Goal: Information Seeking & Learning: Learn about a topic

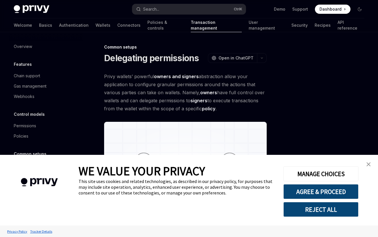
type textarea "*"
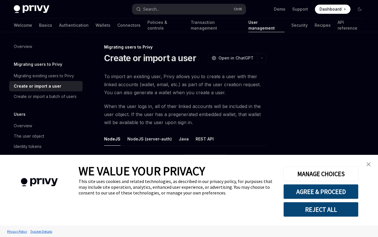
type textarea "*"
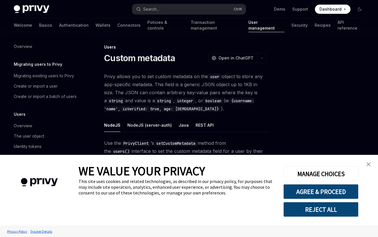
type textarea "*"
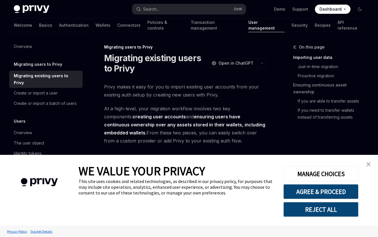
type textarea "*"
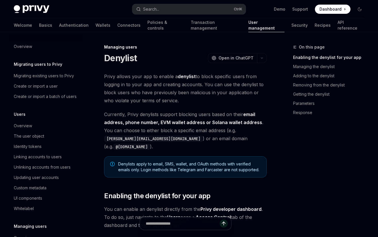
type textarea "*"
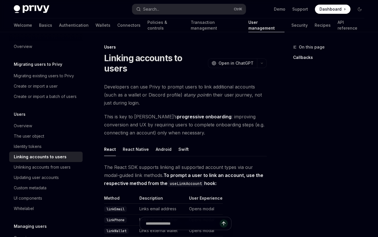
type textarea "*"
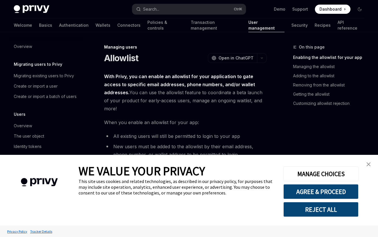
scroll to position [88, 0]
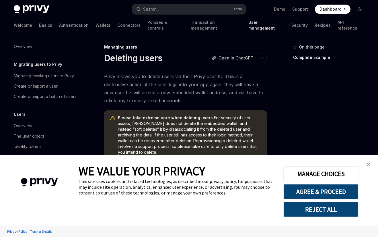
scroll to position [88, 0]
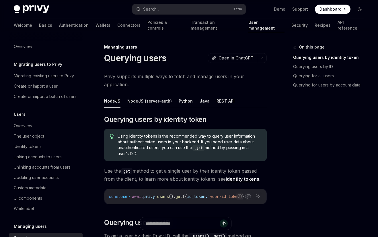
type textarea "*"
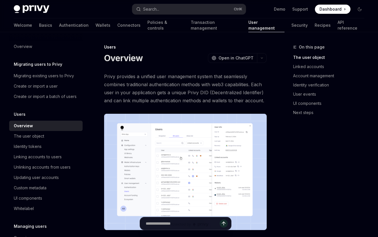
type textarea "*"
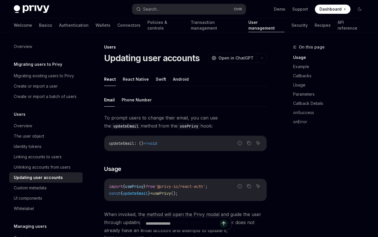
type textarea "*"
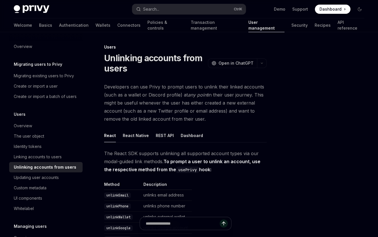
type textarea "*"
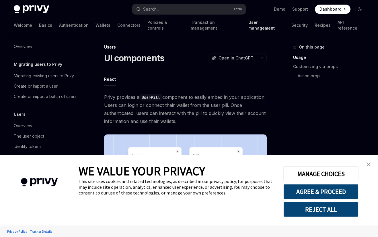
type textarea "*"
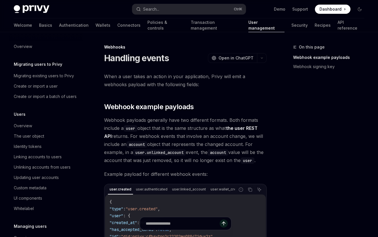
scroll to position [88, 0]
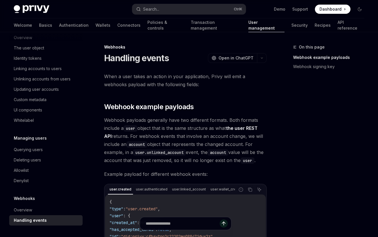
type textarea "*"
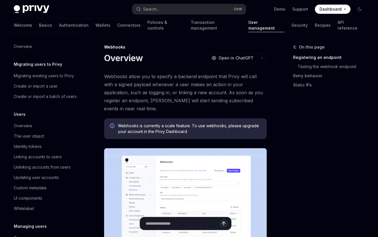
scroll to position [88, 0]
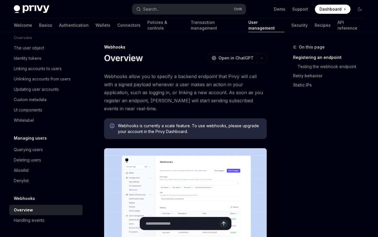
type textarea "*"
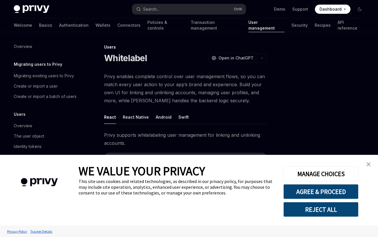
type textarea "*"
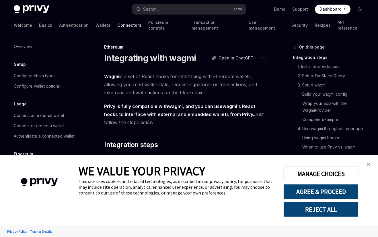
type textarea "*"
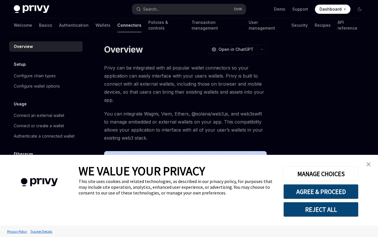
type textarea "*"
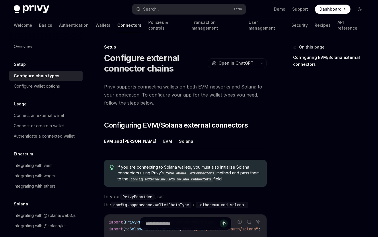
type textarea "*"
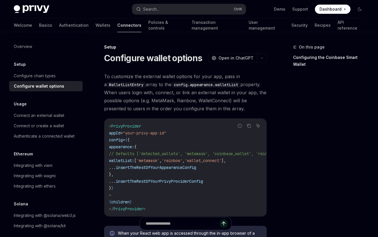
type textarea "*"
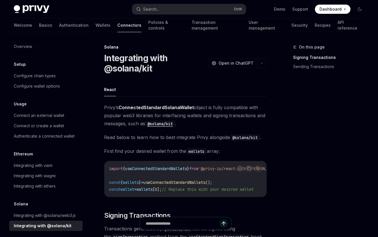
type textarea "*"
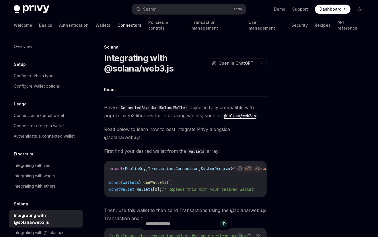
type textarea "*"
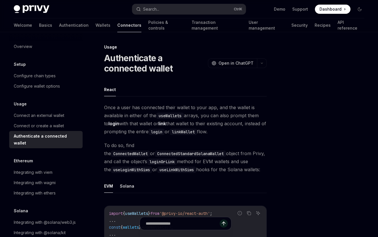
type textarea "*"
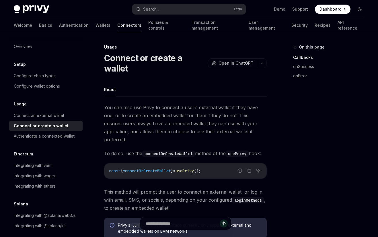
type textarea "*"
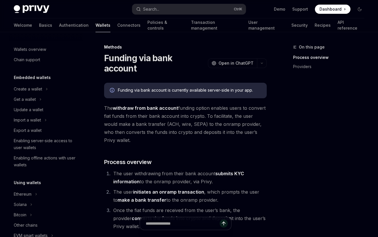
scroll to position [210, 0]
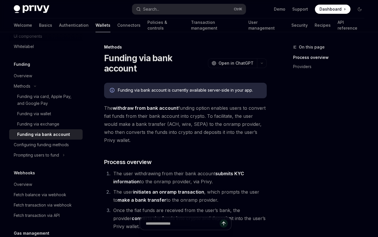
type textarea "*"
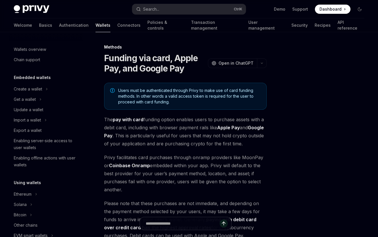
scroll to position [175, 0]
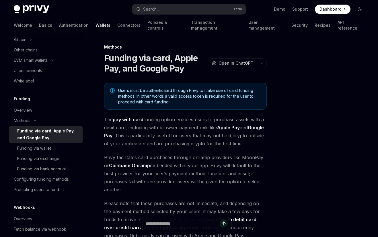
type textarea "*"
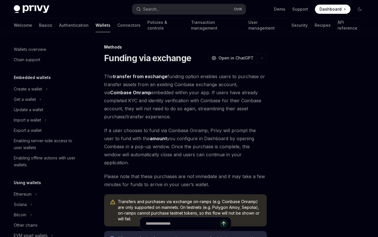
type textarea "*"
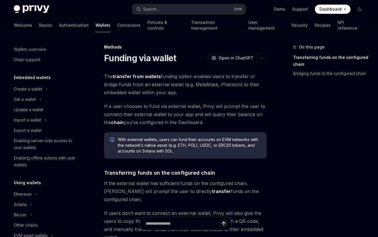
scroll to position [189, 0]
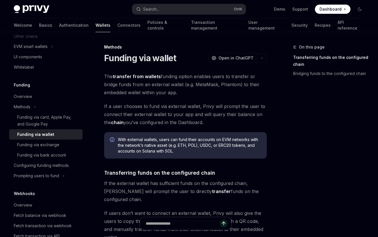
type textarea "*"
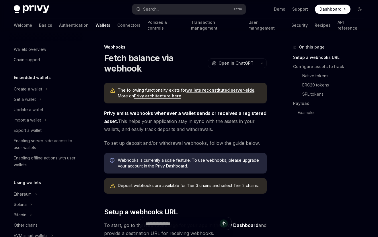
type textarea "*"
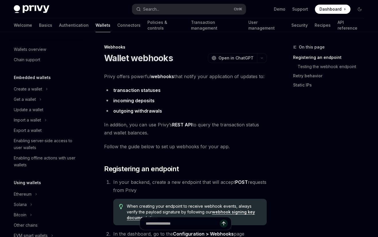
scroll to position [211, 0]
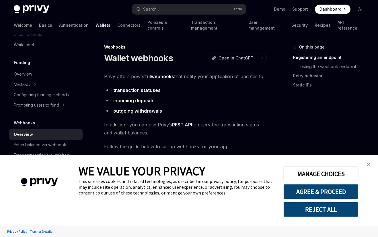
type textarea "*"
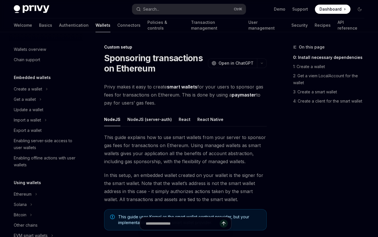
scroll to position [291, 0]
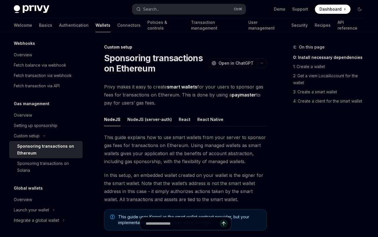
type textarea "*"
